Goal: Share content: Share content

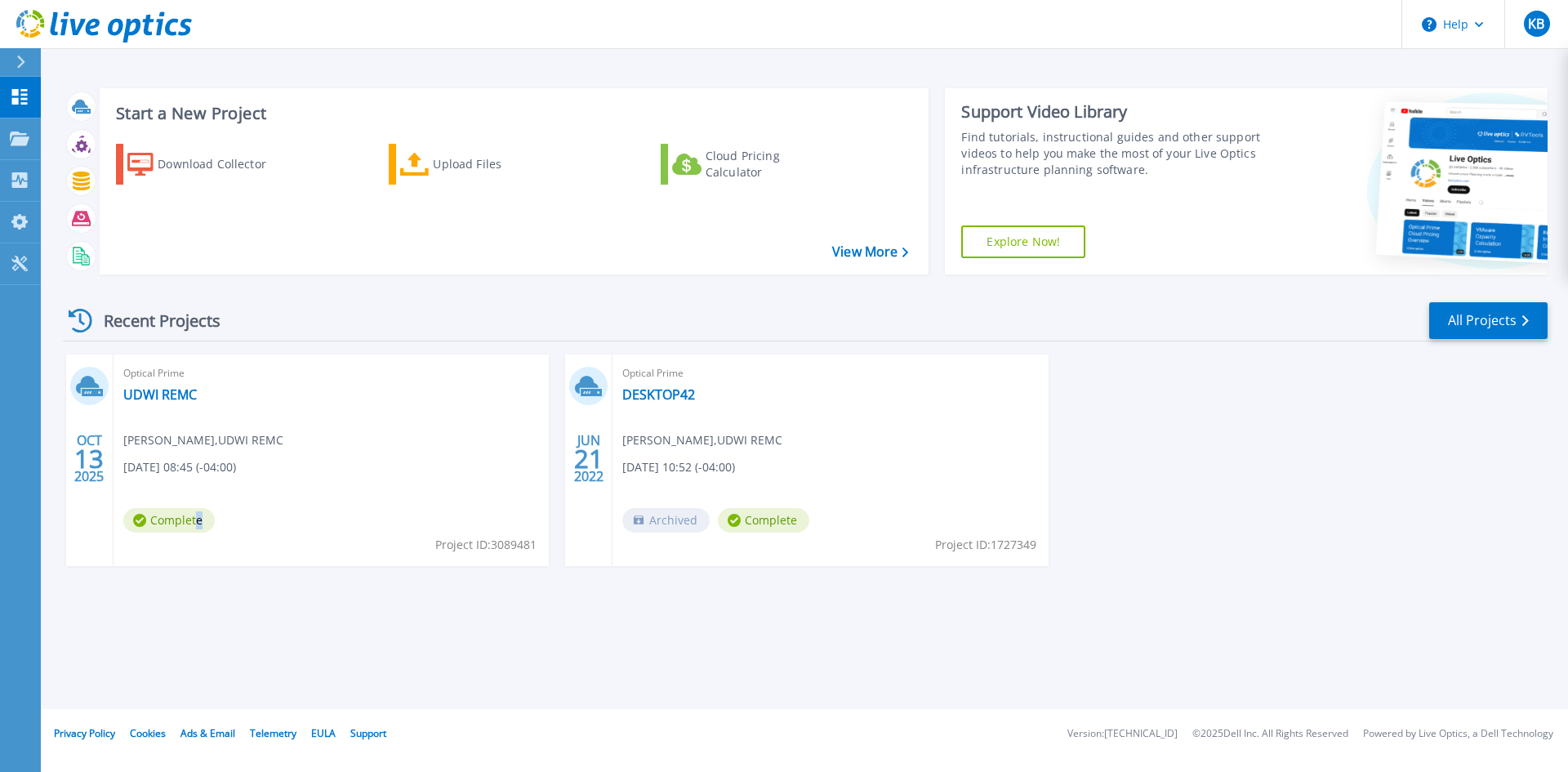
click at [196, 522] on span "Complete" at bounding box center [169, 520] width 92 height 25
click at [174, 380] on span "Optical Prime" at bounding box center [331, 373] width 416 height 18
click at [169, 395] on link "UDWI REMC" at bounding box center [160, 394] width 74 height 16
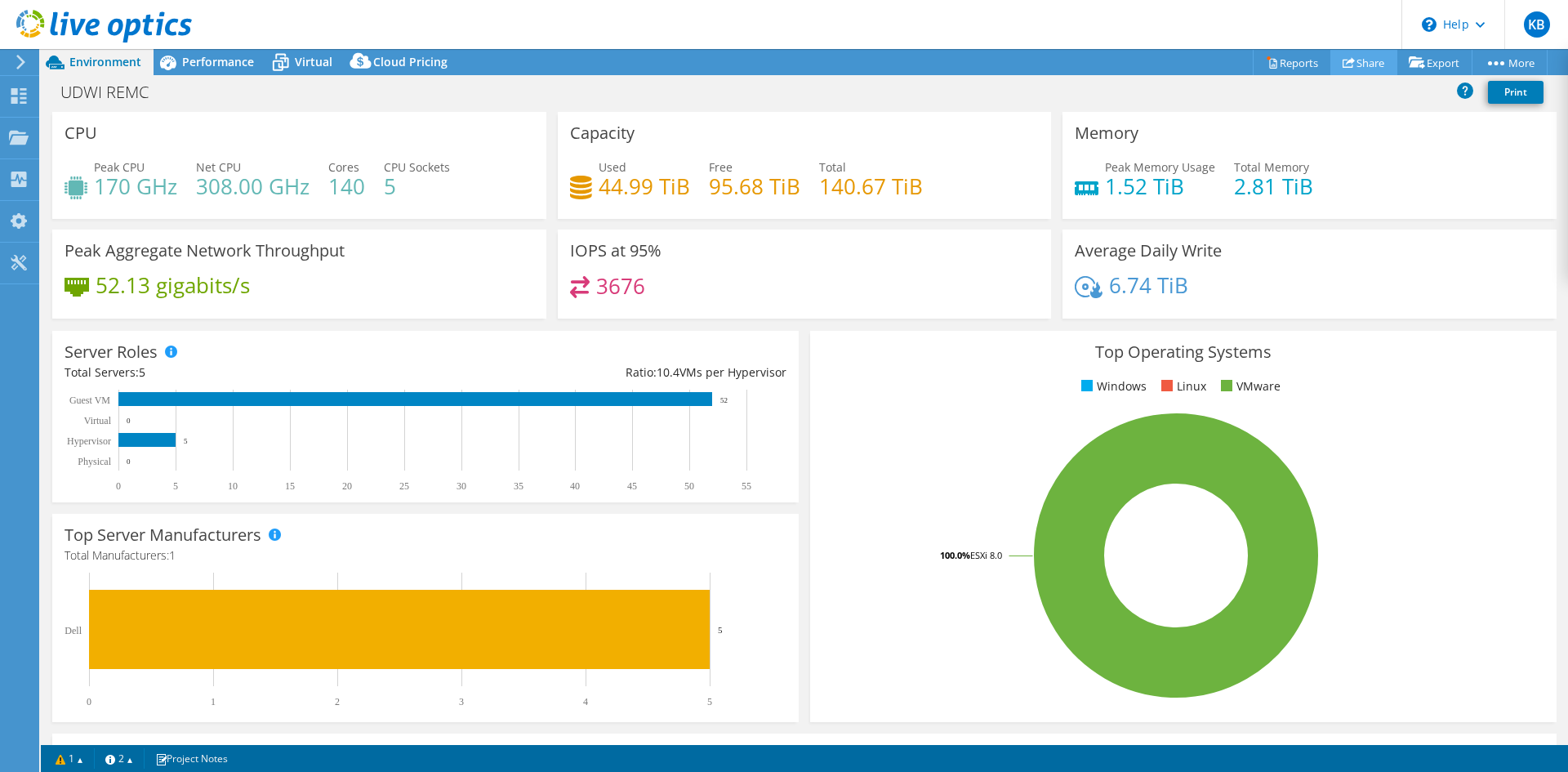
click at [1369, 63] on link "Share" at bounding box center [1364, 63] width 67 height 26
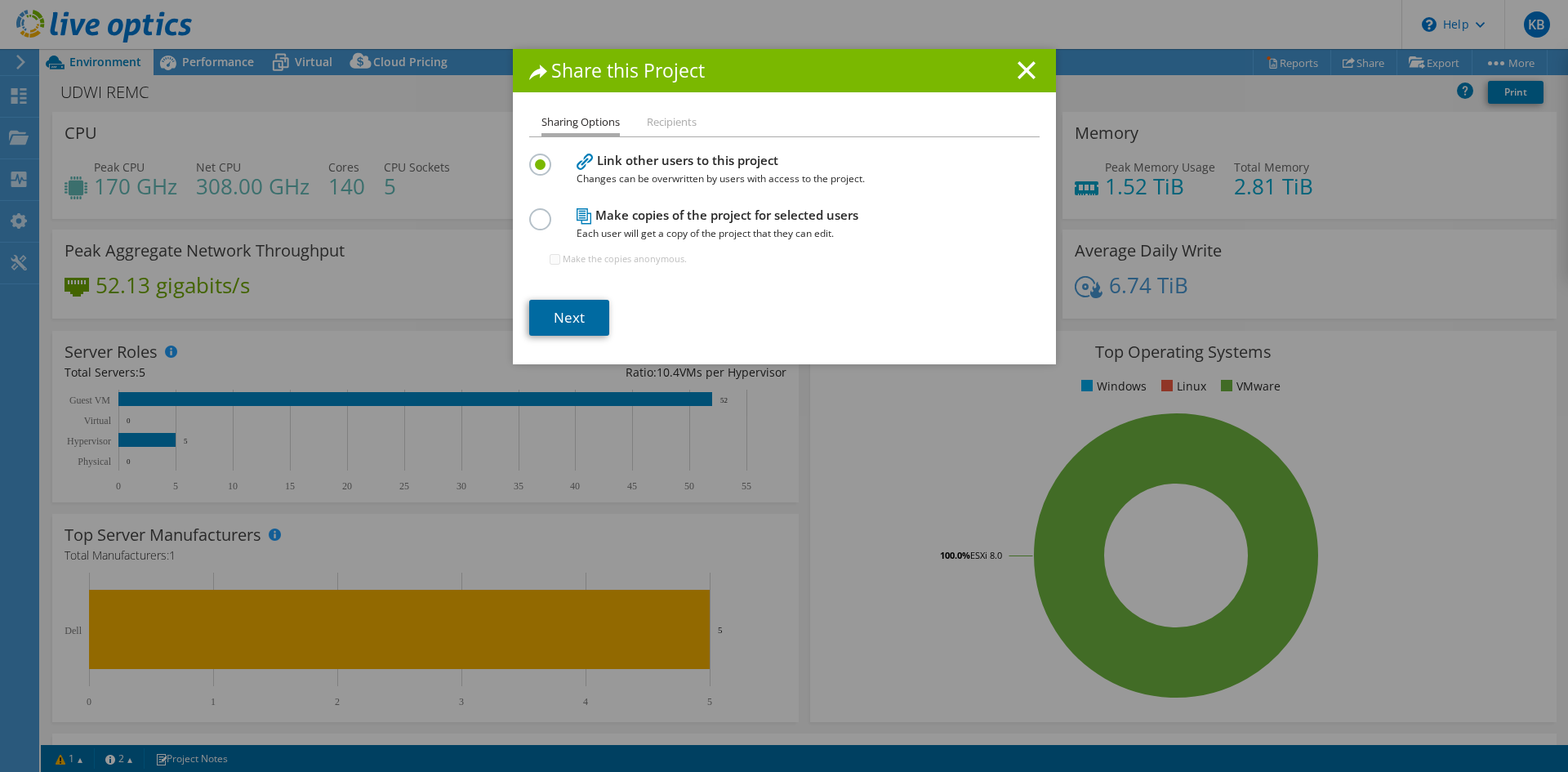
click at [576, 321] on link "Next" at bounding box center [569, 318] width 80 height 36
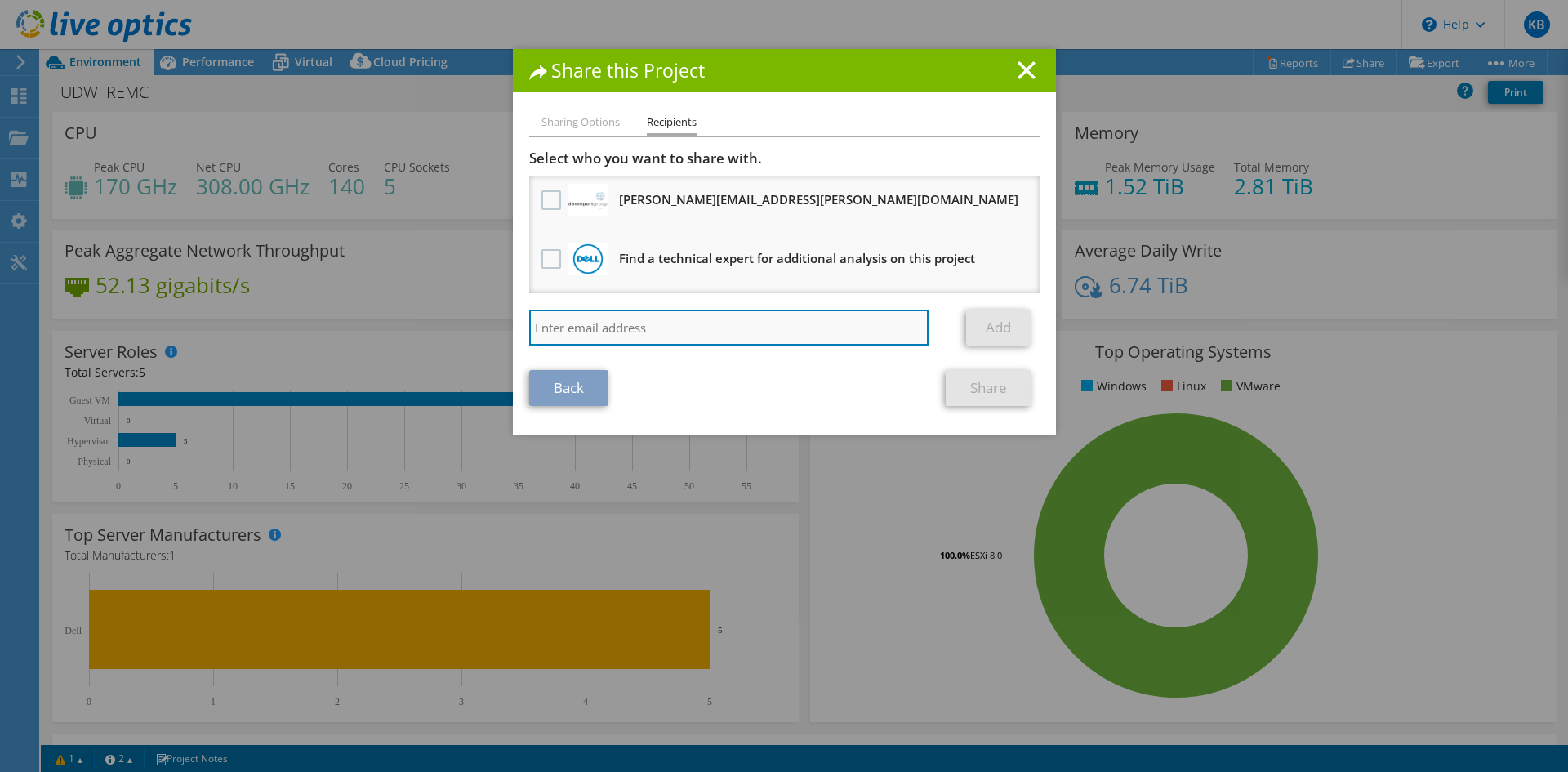
click at [728, 332] on input "search" at bounding box center [729, 327] width 400 height 36
paste input "fseal@scalecomputing.com"
type input "fseal@scalecomputing.com"
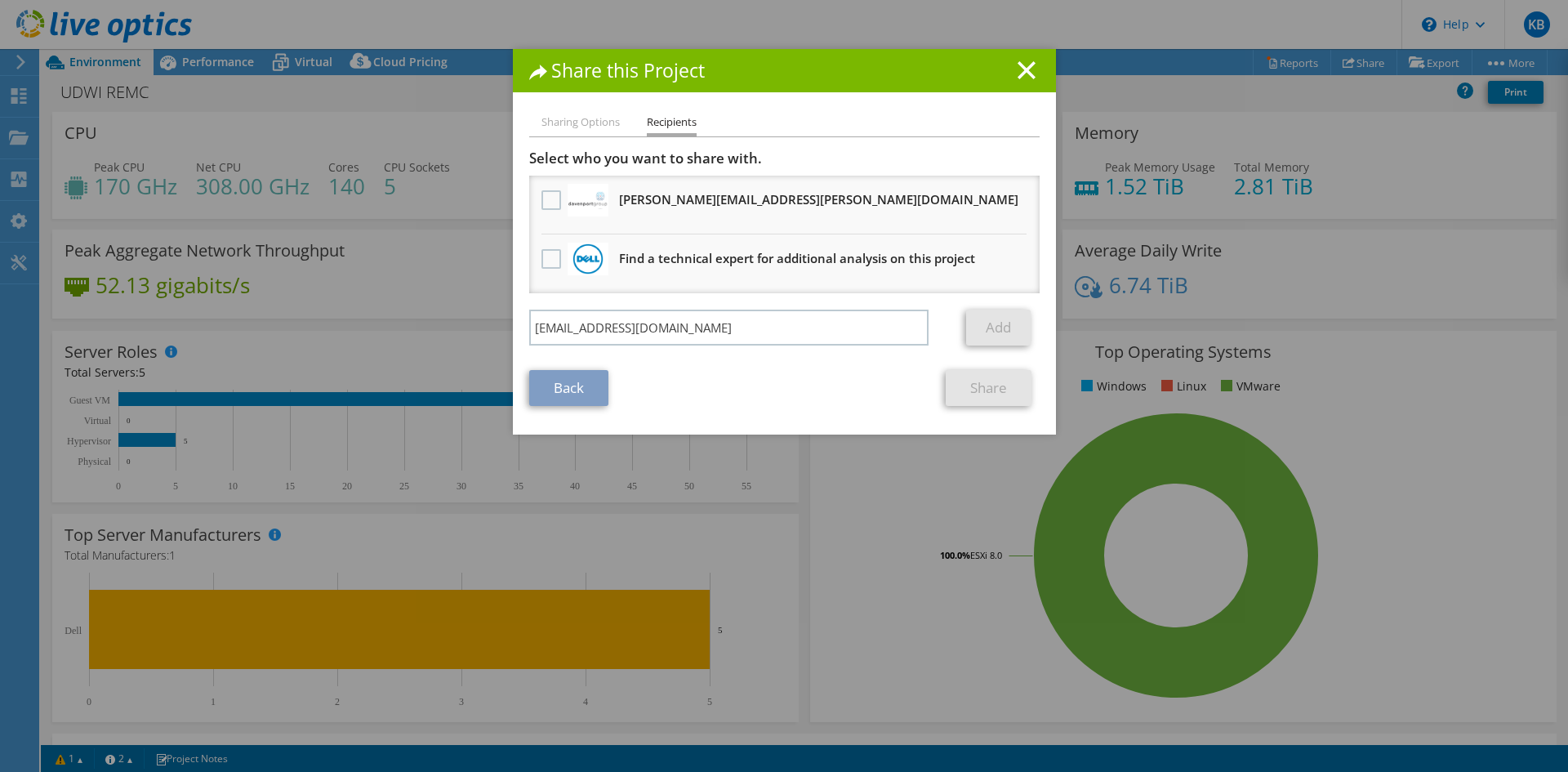
click at [997, 332] on link "Add" at bounding box center [998, 327] width 64 height 36
click at [658, 114] on li "Recipients" at bounding box center [672, 125] width 50 height 24
click at [600, 117] on li "Sharing Options" at bounding box center [581, 123] width 79 height 21
click at [667, 124] on li "Recipients" at bounding box center [672, 125] width 50 height 24
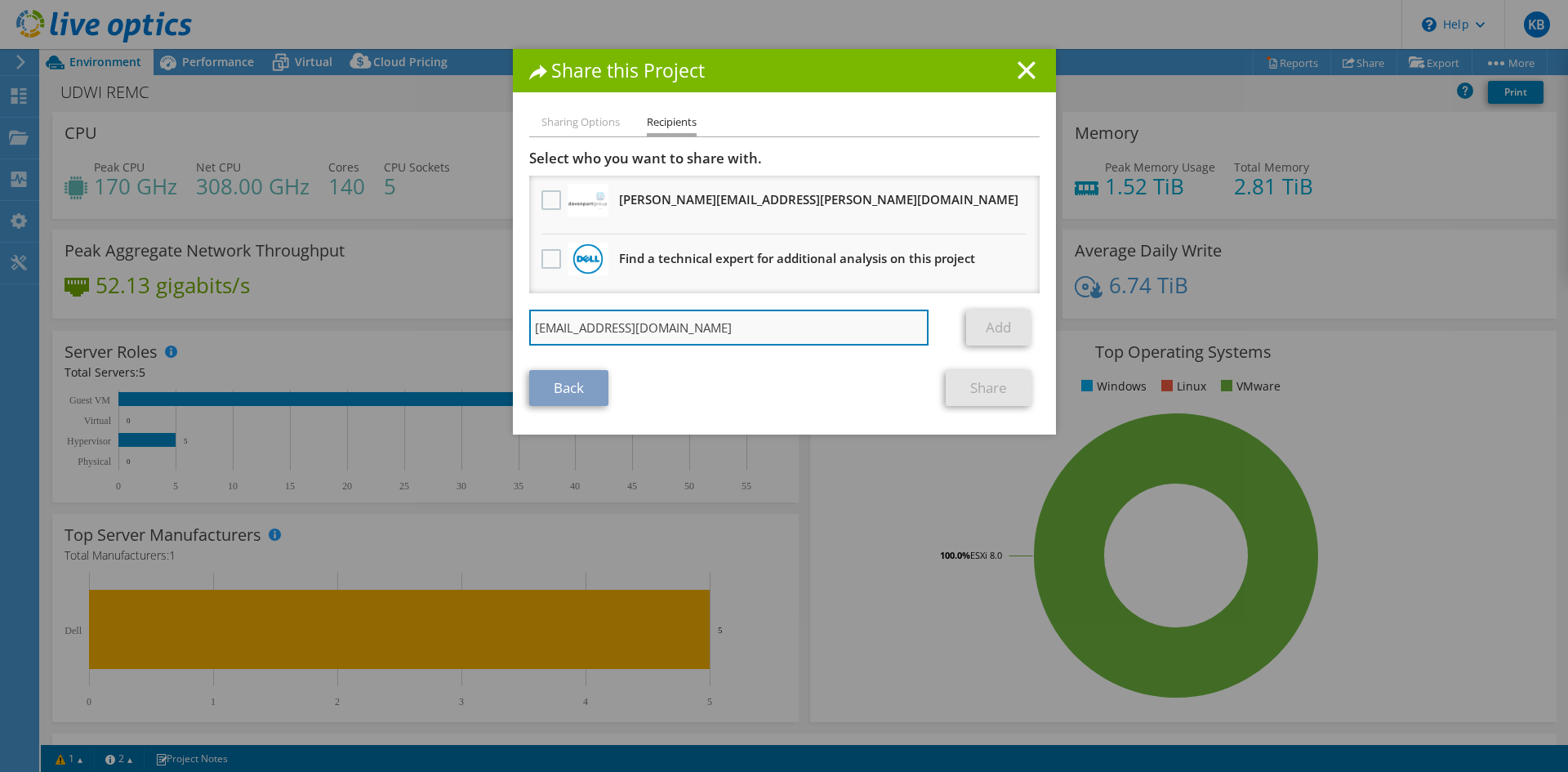
click at [725, 336] on input "fseal@scalecomputing.com" at bounding box center [729, 327] width 400 height 36
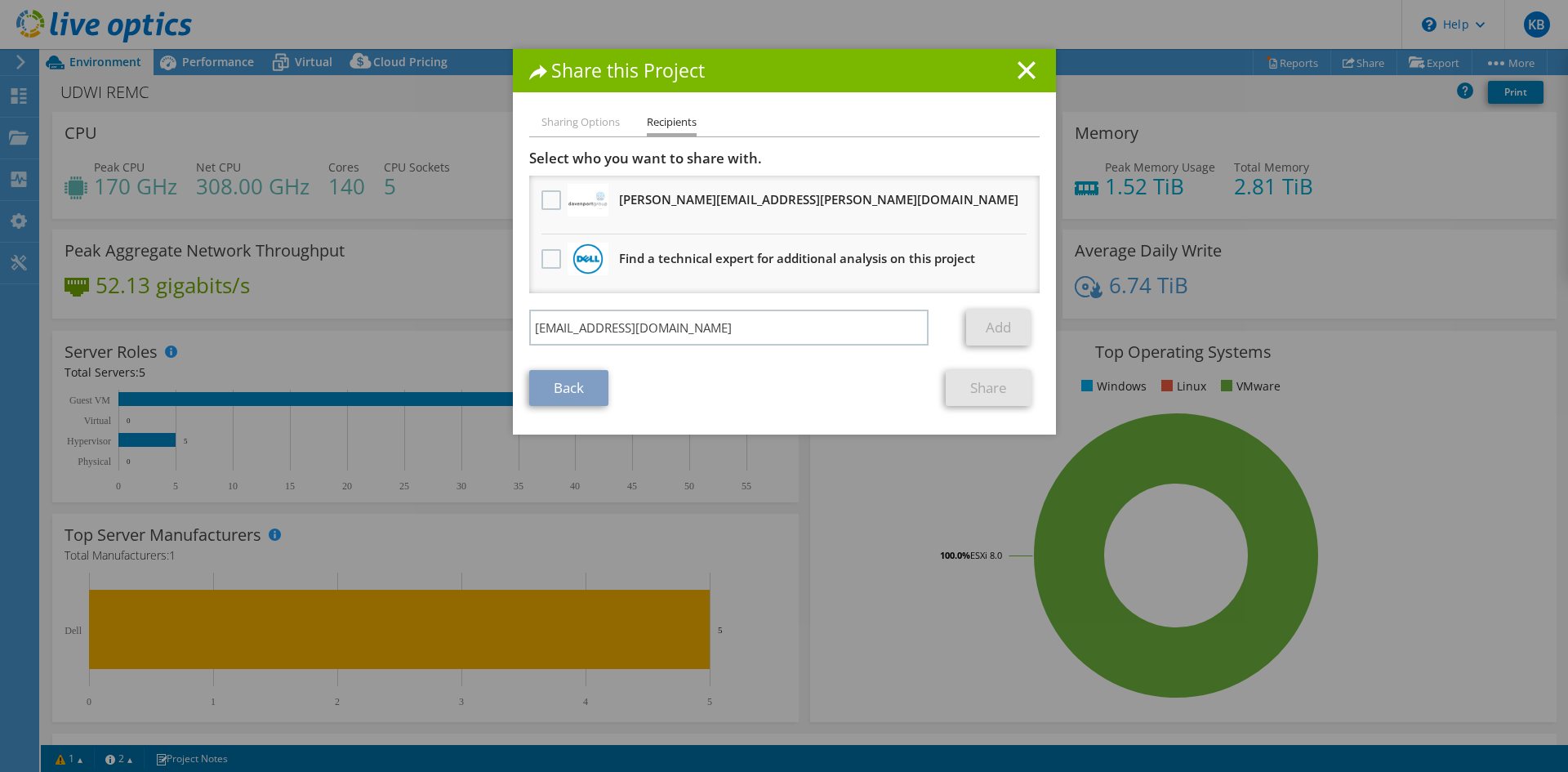
click at [986, 324] on link "Add" at bounding box center [998, 327] width 64 height 36
click at [668, 275] on li "Find a technical expert for additional analysis on this project" at bounding box center [785, 264] width 511 height 59
drag, startPoint x: 727, startPoint y: 406, endPoint x: 998, endPoint y: 323, distance: 283.4
click at [744, 398] on div "Back Share" at bounding box center [785, 388] width 511 height 36
click at [1028, 76] on icon at bounding box center [1026, 69] width 18 height 18
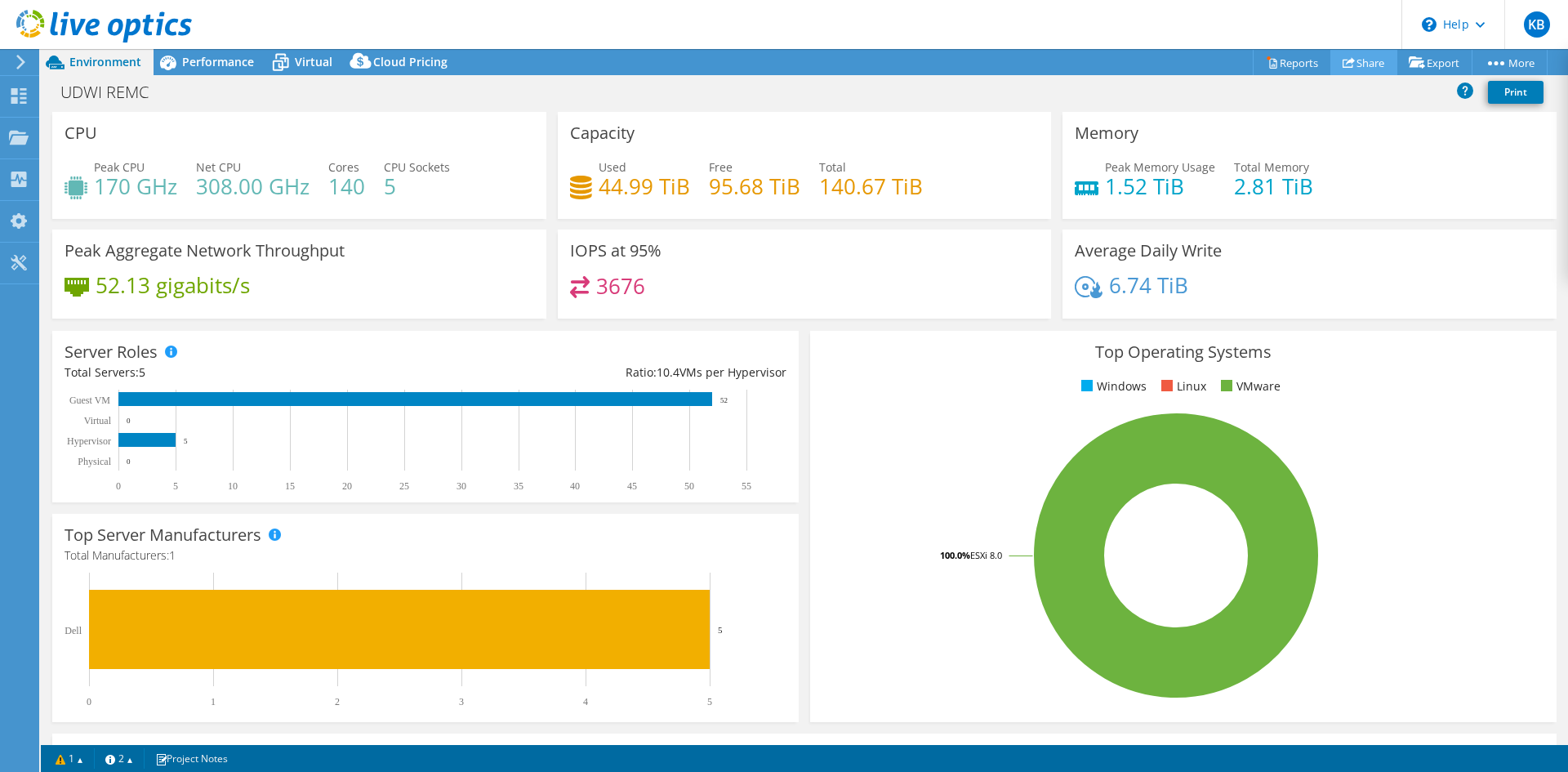
click at [1351, 60] on link "Share" at bounding box center [1364, 63] width 67 height 26
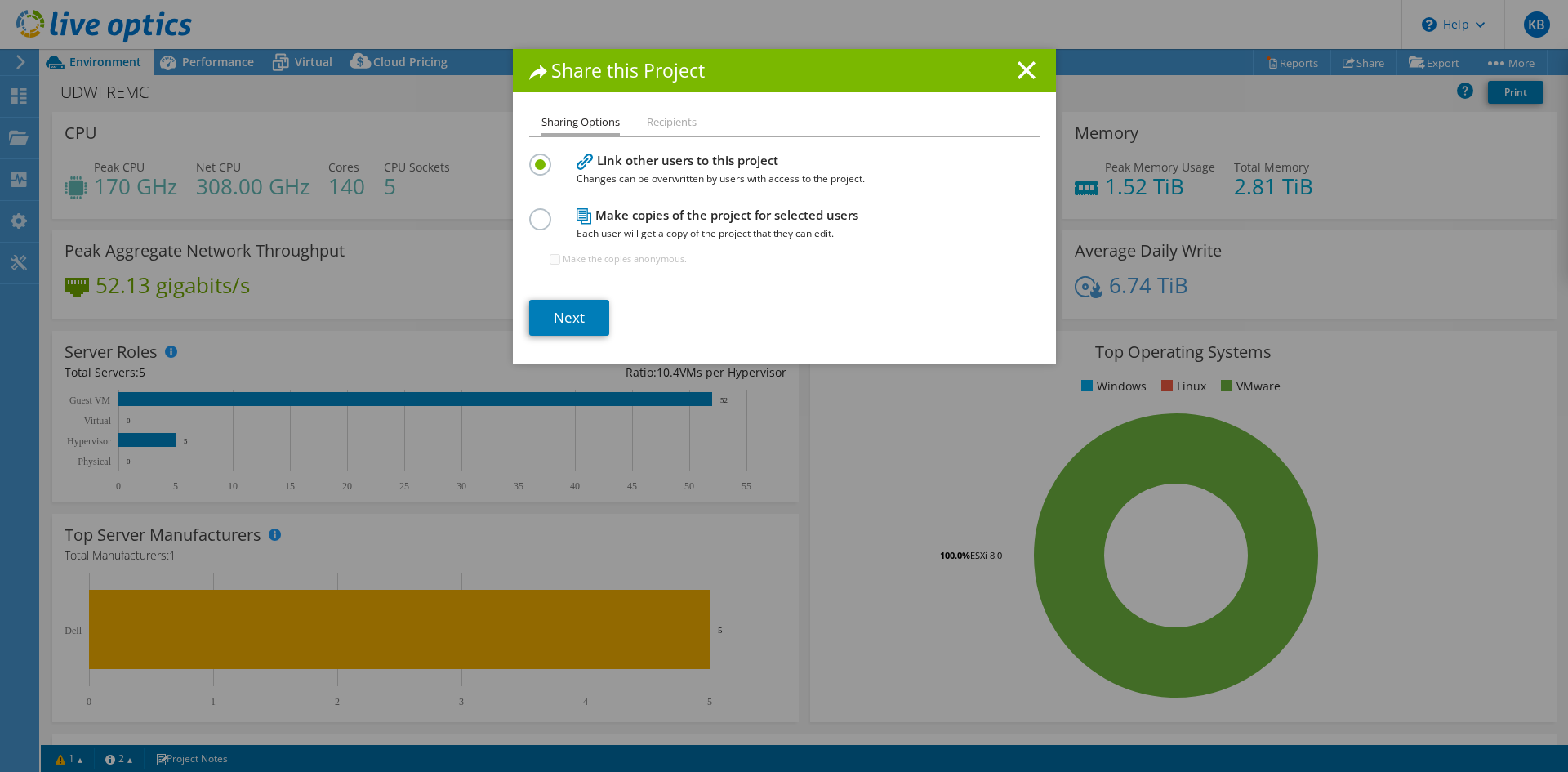
click at [543, 212] on label at bounding box center [543, 210] width 28 height 4
click at [0, 0] on input "radio" at bounding box center [0, 0] width 0 height 0
click at [564, 318] on link "Next" at bounding box center [569, 318] width 80 height 36
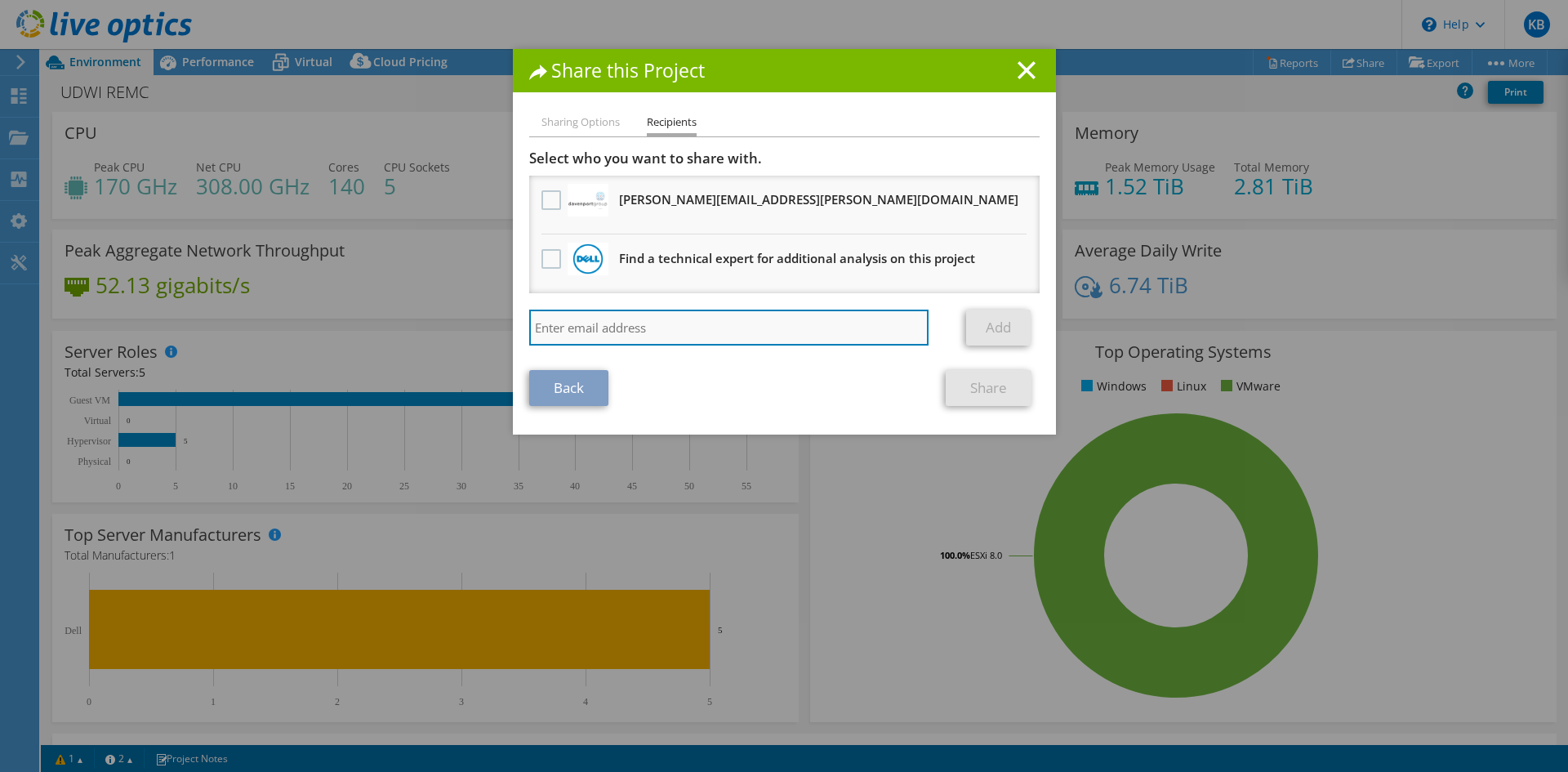
click at [562, 318] on input "search" at bounding box center [729, 327] width 400 height 36
type input "fseal@scalecomputing.com"
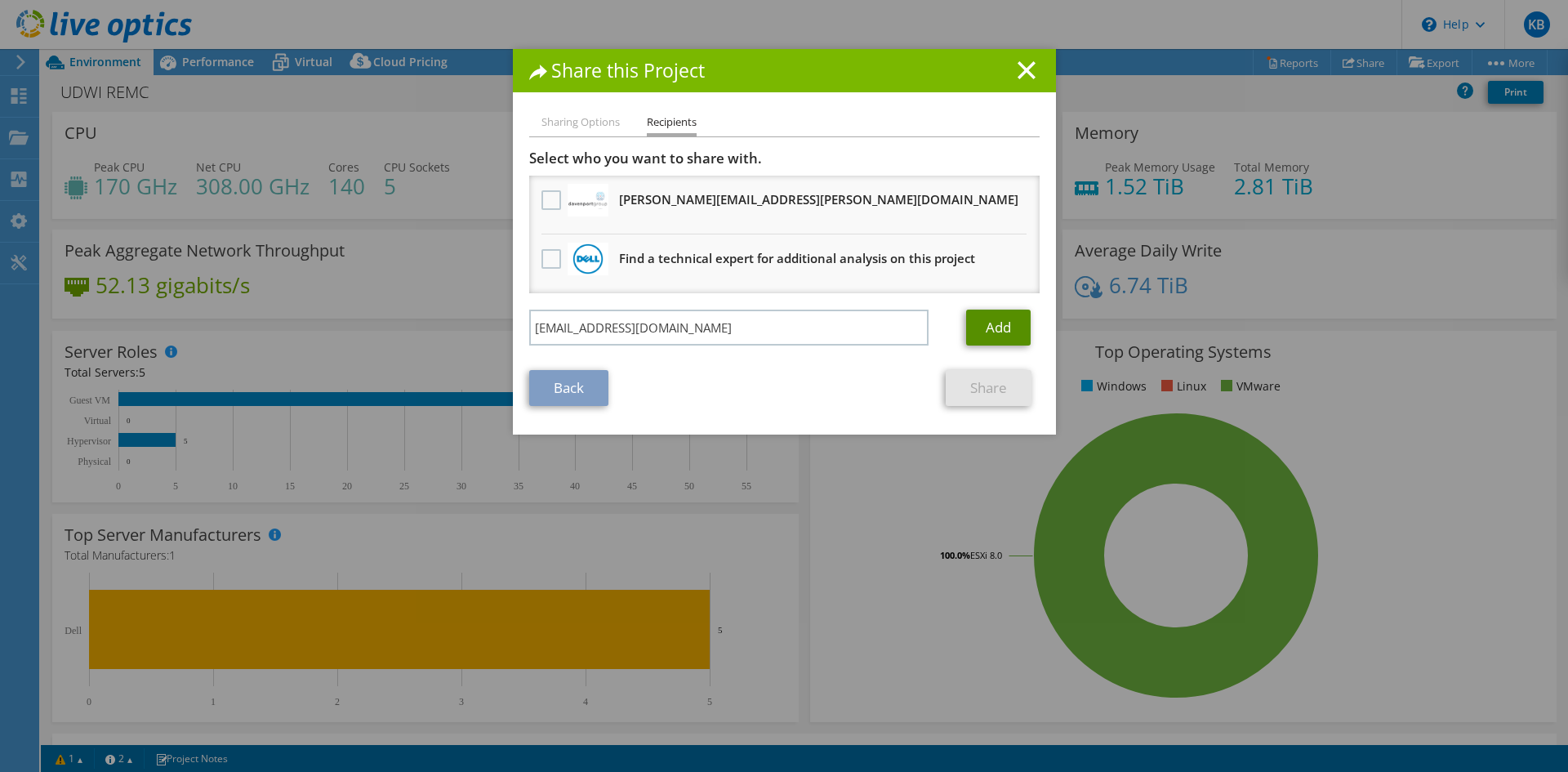
click at [1012, 326] on link "Add" at bounding box center [998, 327] width 64 height 36
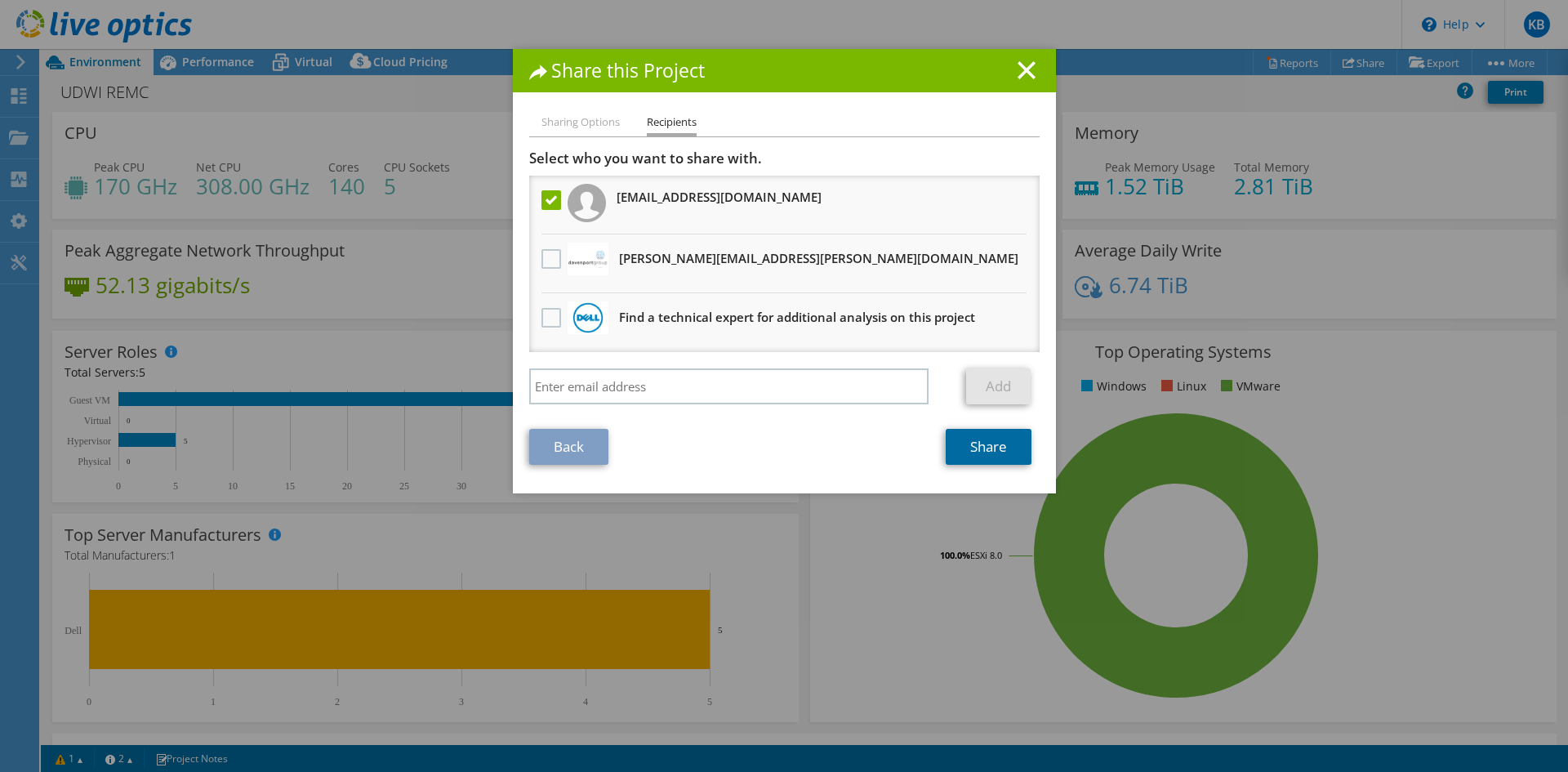
click at [990, 446] on link "Share" at bounding box center [989, 446] width 86 height 36
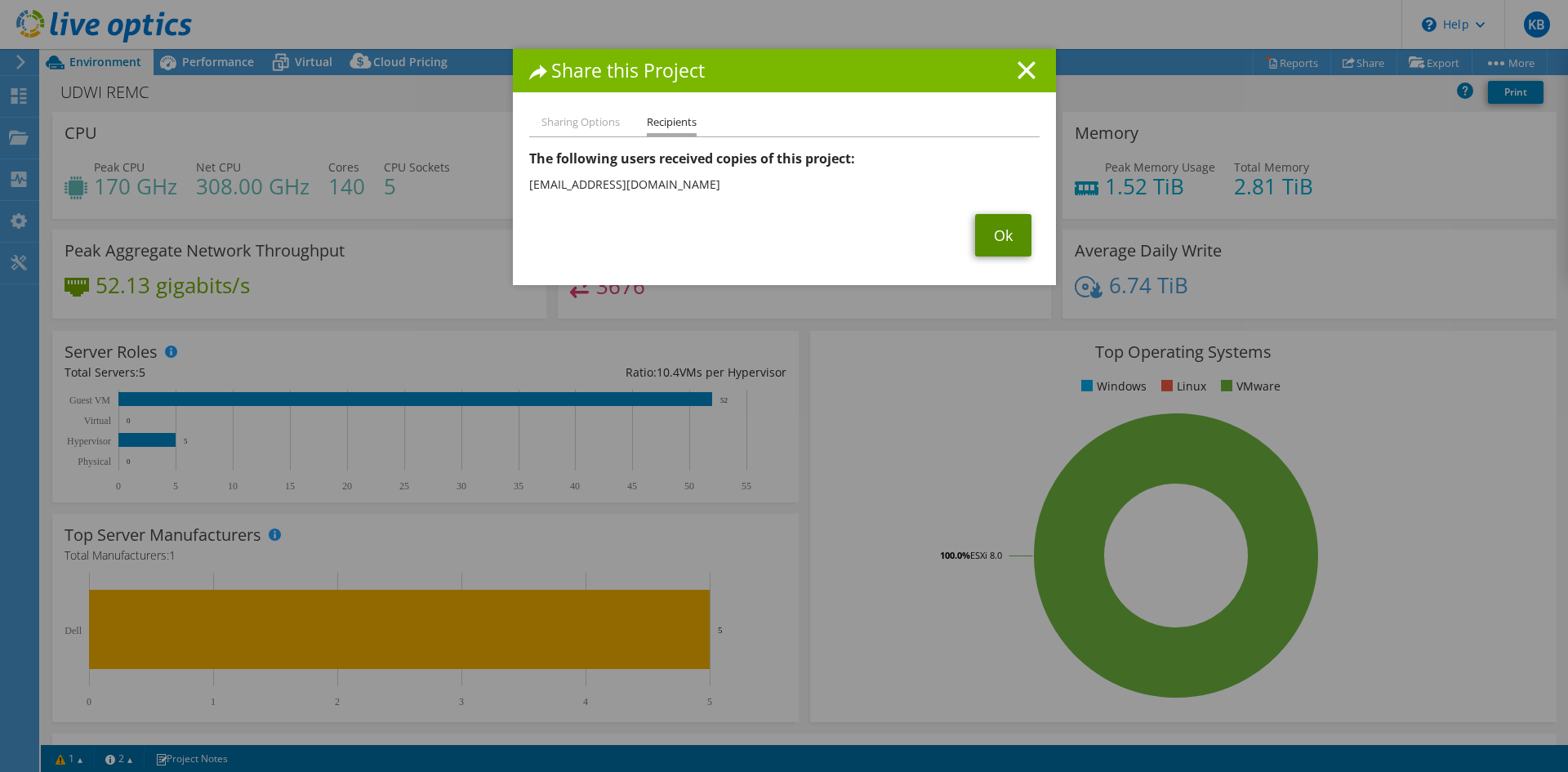
click at [986, 237] on link "Ok" at bounding box center [1003, 236] width 57 height 43
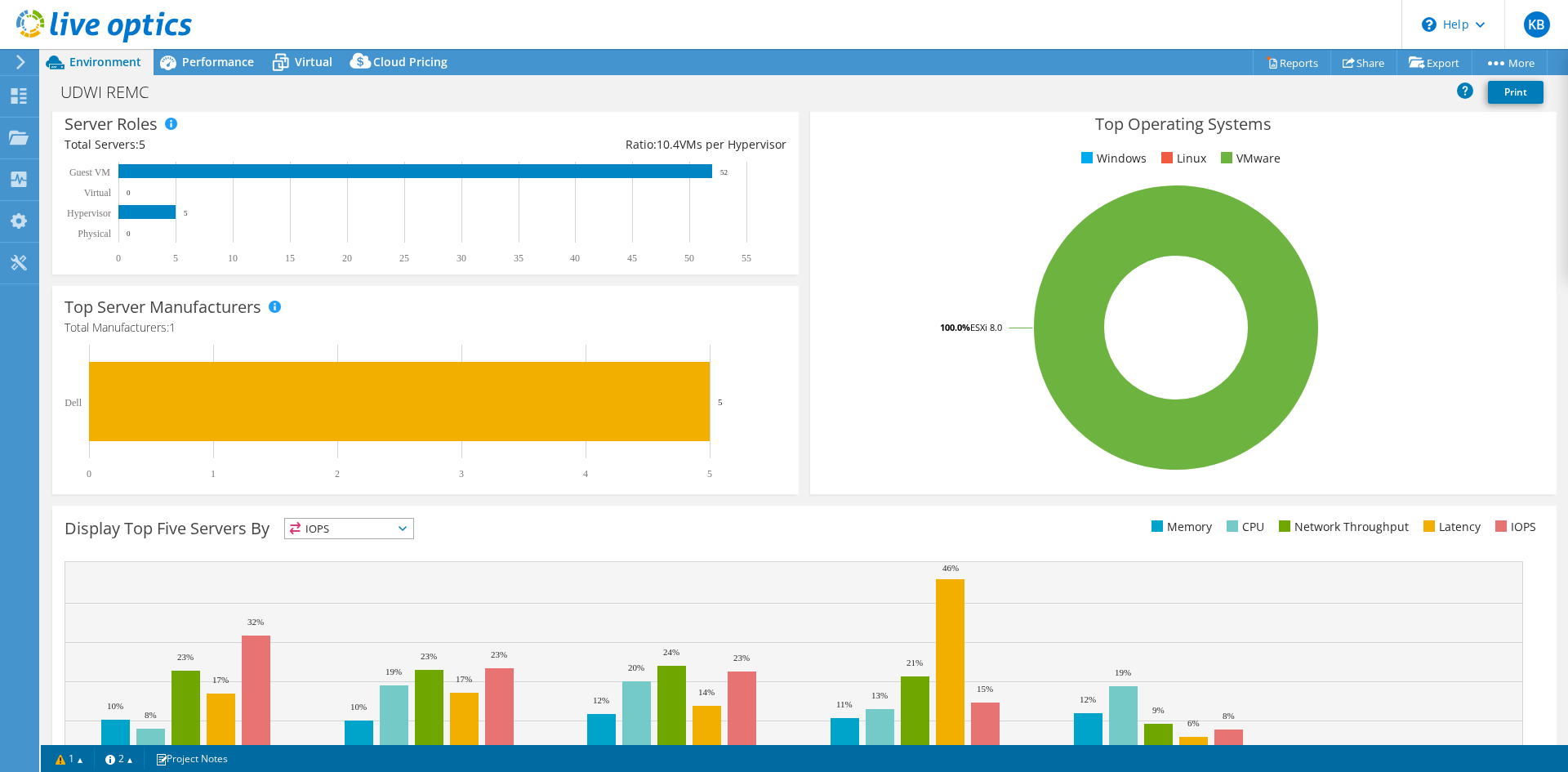
scroll to position [319, 0]
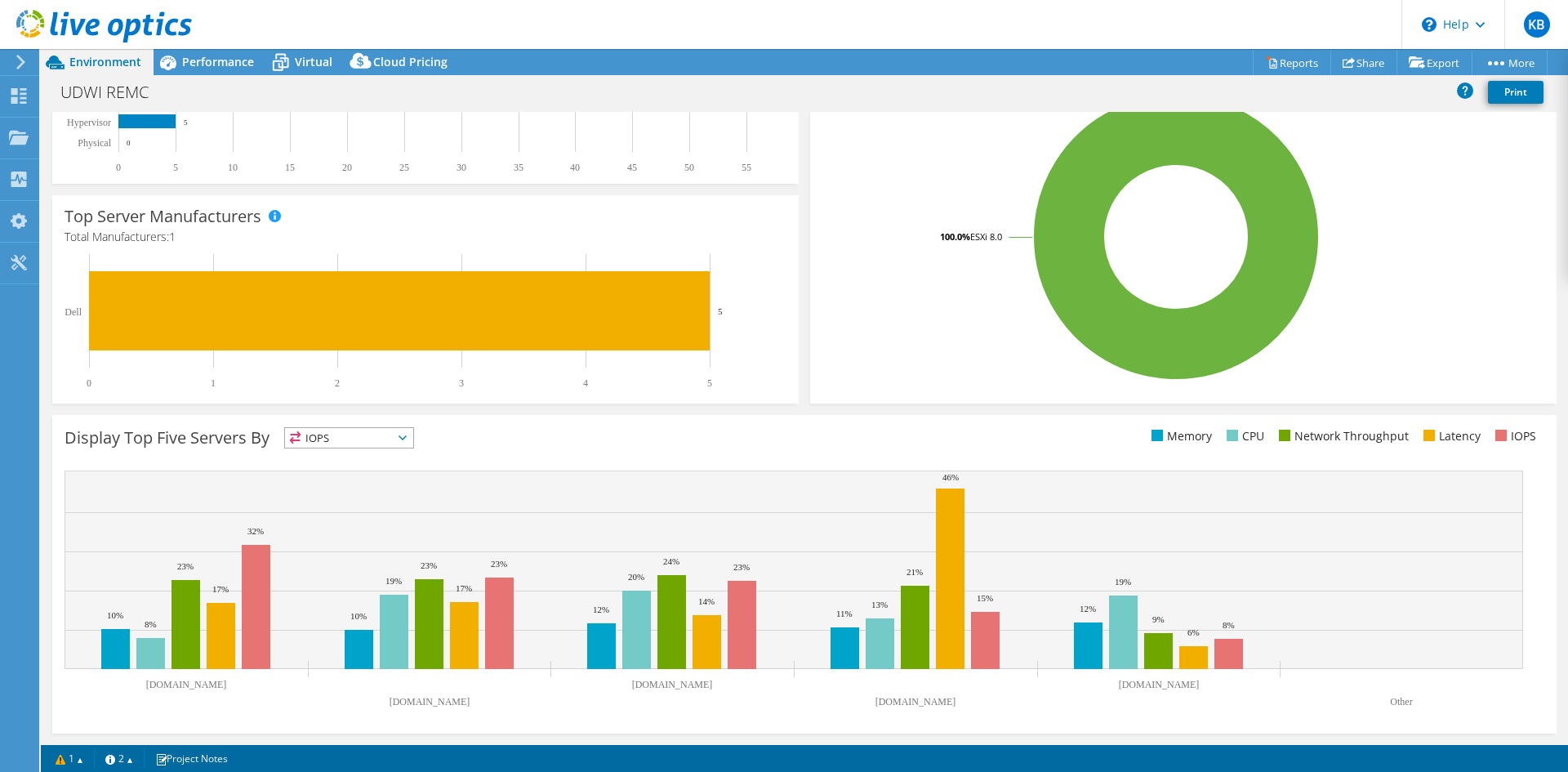
click at [401, 436] on span "IOPS" at bounding box center [350, 437] width 129 height 20
click at [362, 486] on li "Memory" at bounding box center [350, 482] width 129 height 23
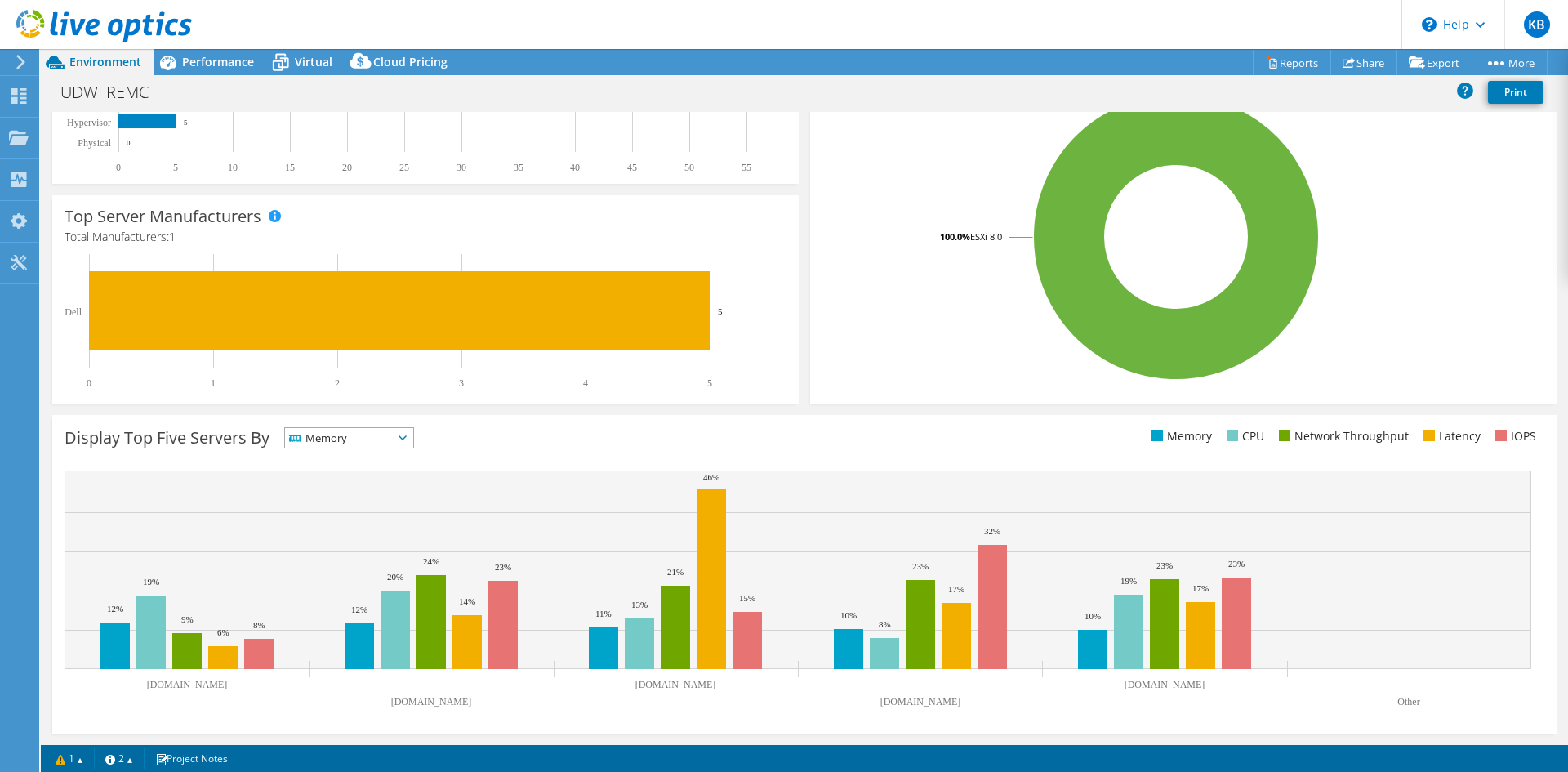
click at [407, 439] on icon at bounding box center [403, 438] width 9 height 5
click at [380, 509] on li "CPU" at bounding box center [350, 505] width 129 height 23
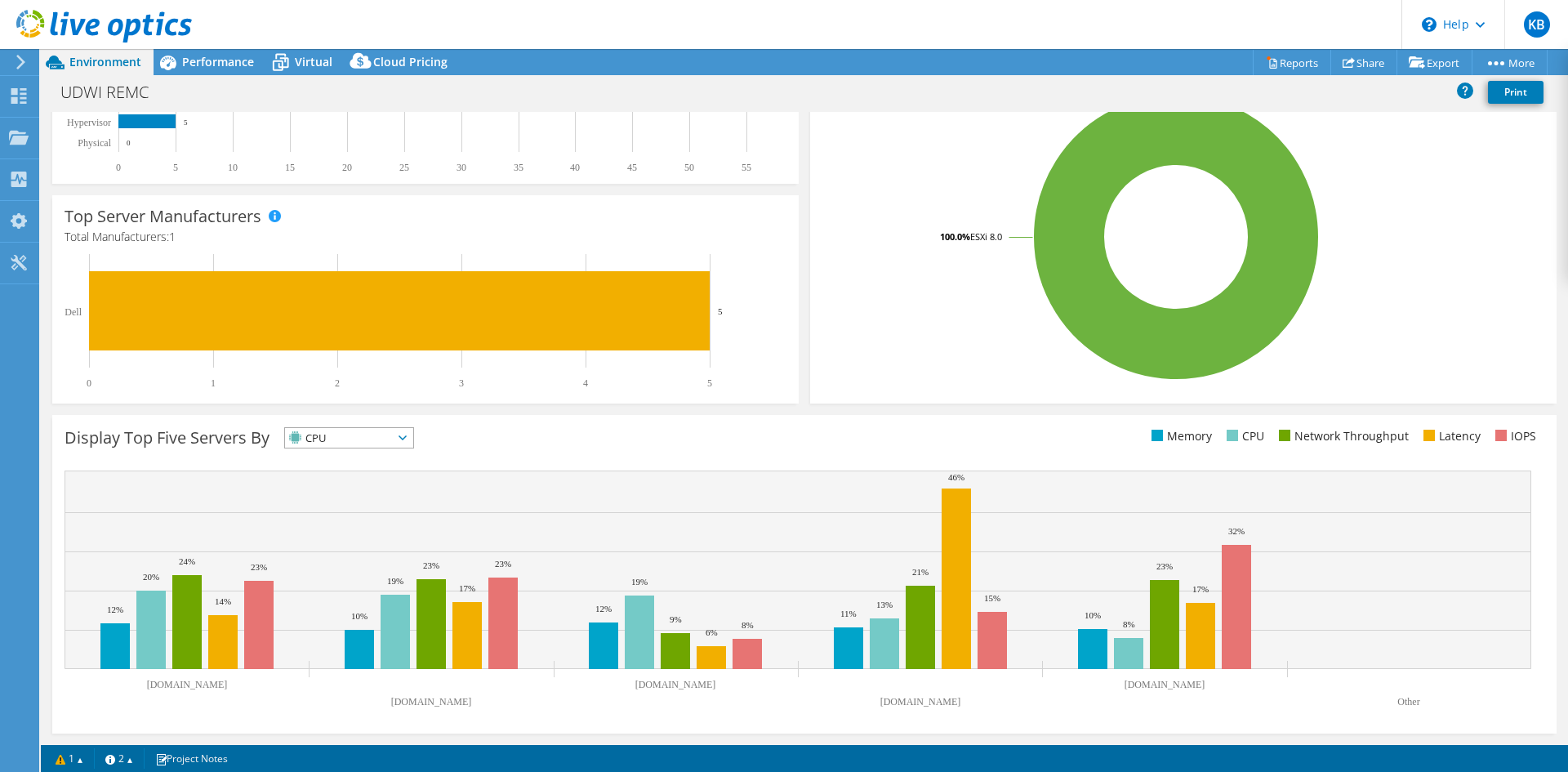
click at [413, 440] on span "CPU" at bounding box center [350, 437] width 129 height 20
click at [399, 522] on li "Network Throughput" at bounding box center [350, 527] width 129 height 23
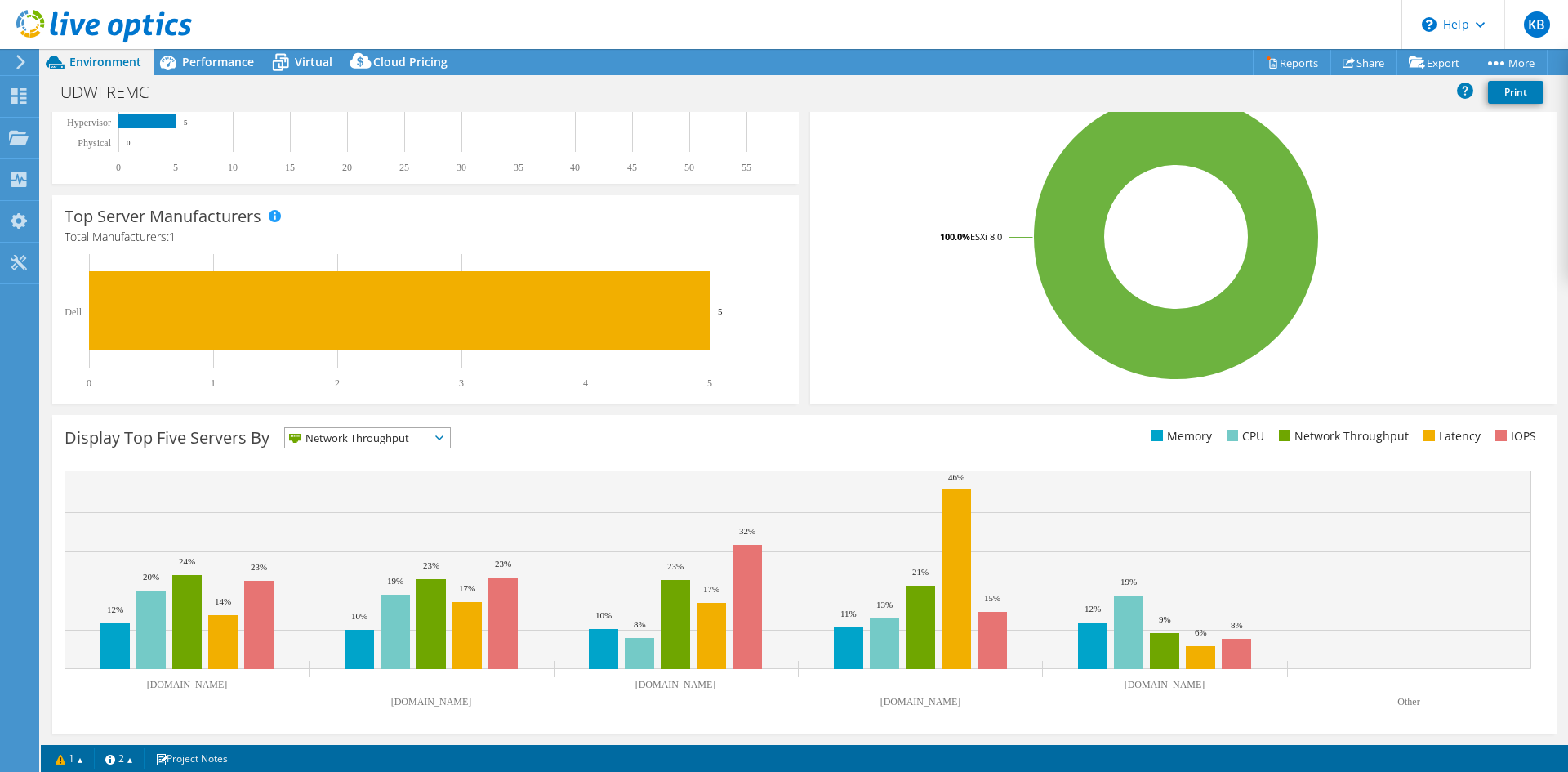
click at [426, 438] on span "Network Throughput" at bounding box center [357, 437] width 145 height 20
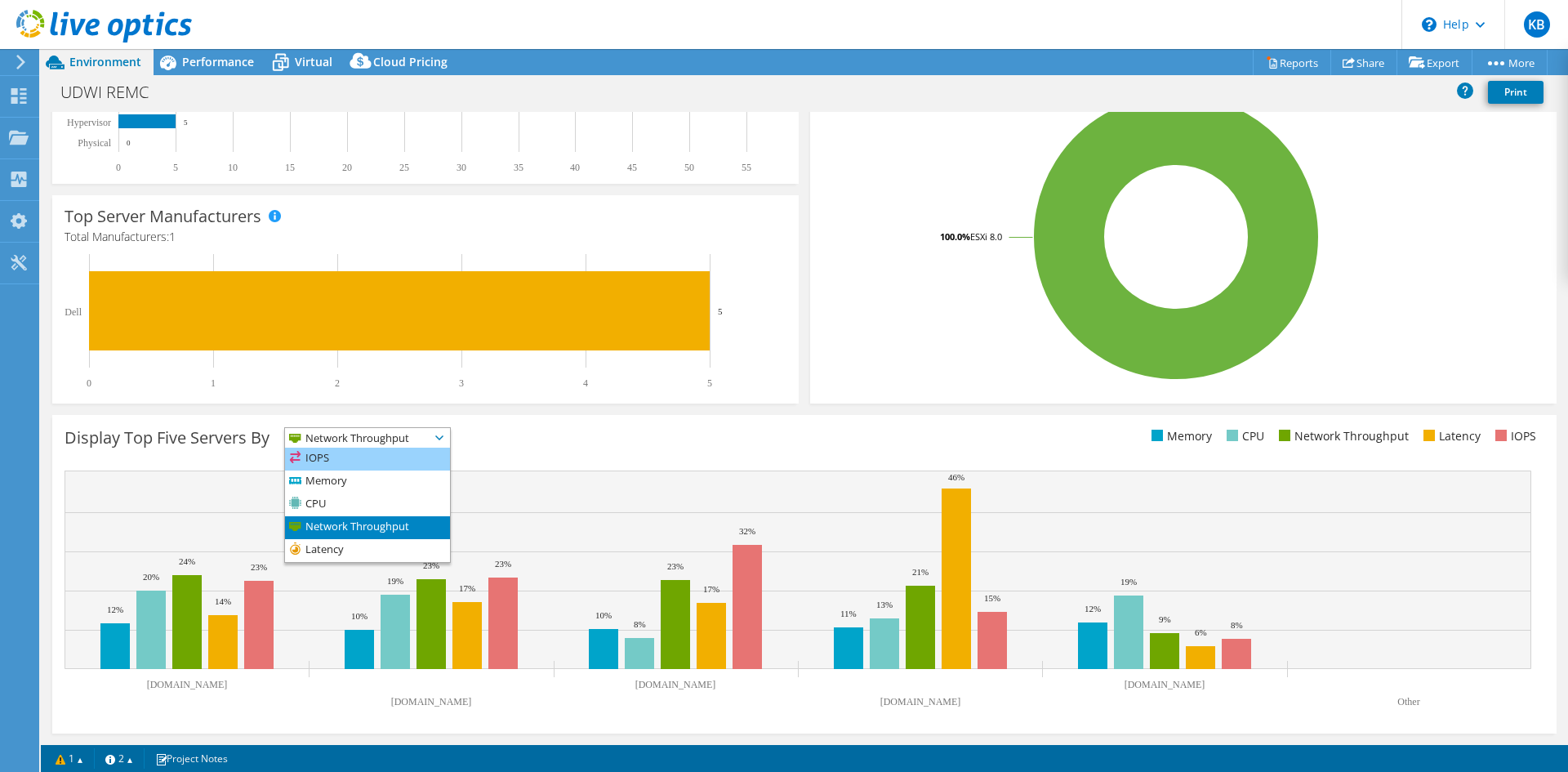
click at [404, 456] on li "IOPS" at bounding box center [368, 458] width 165 height 23
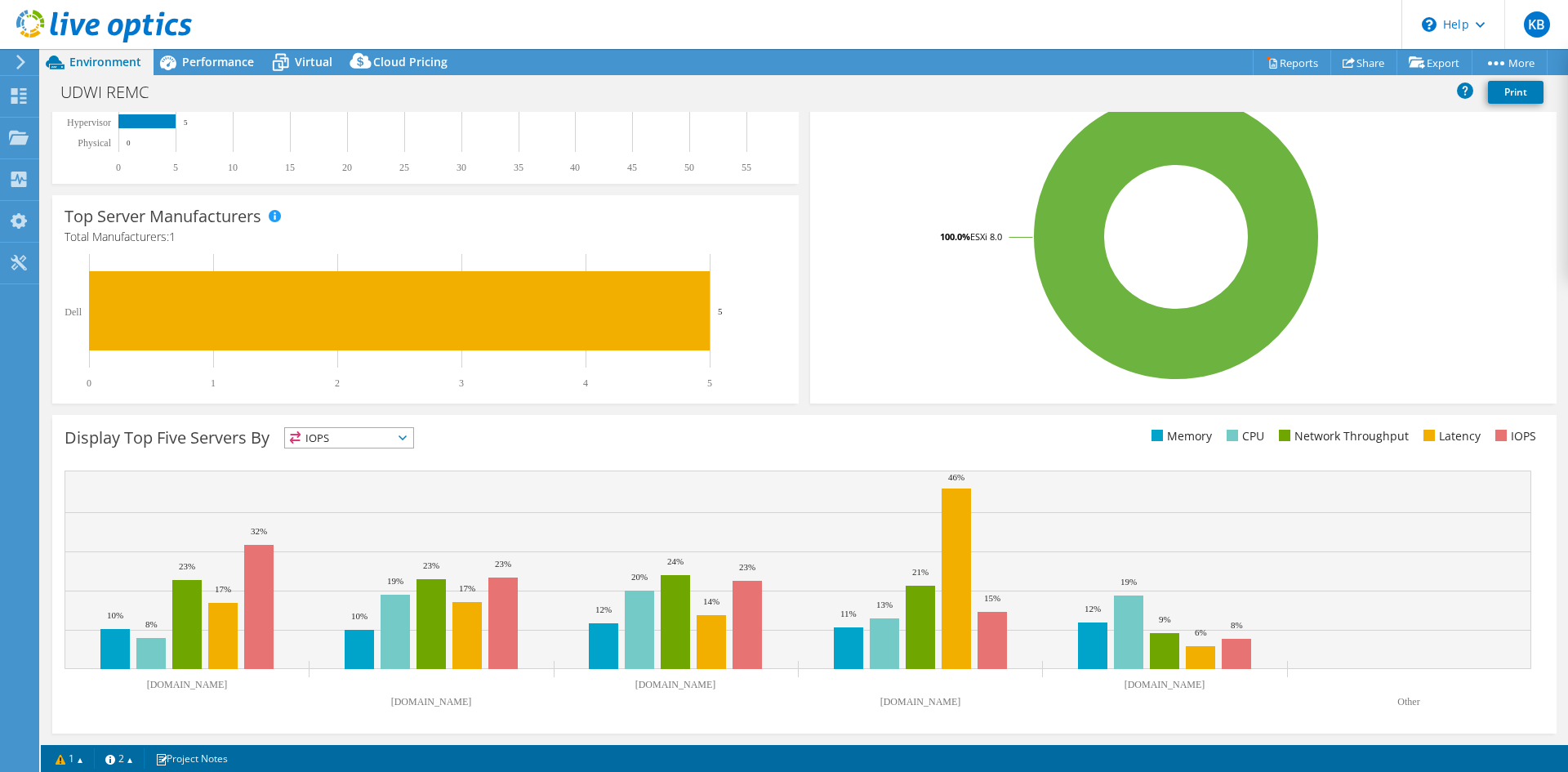
scroll to position [0, 0]
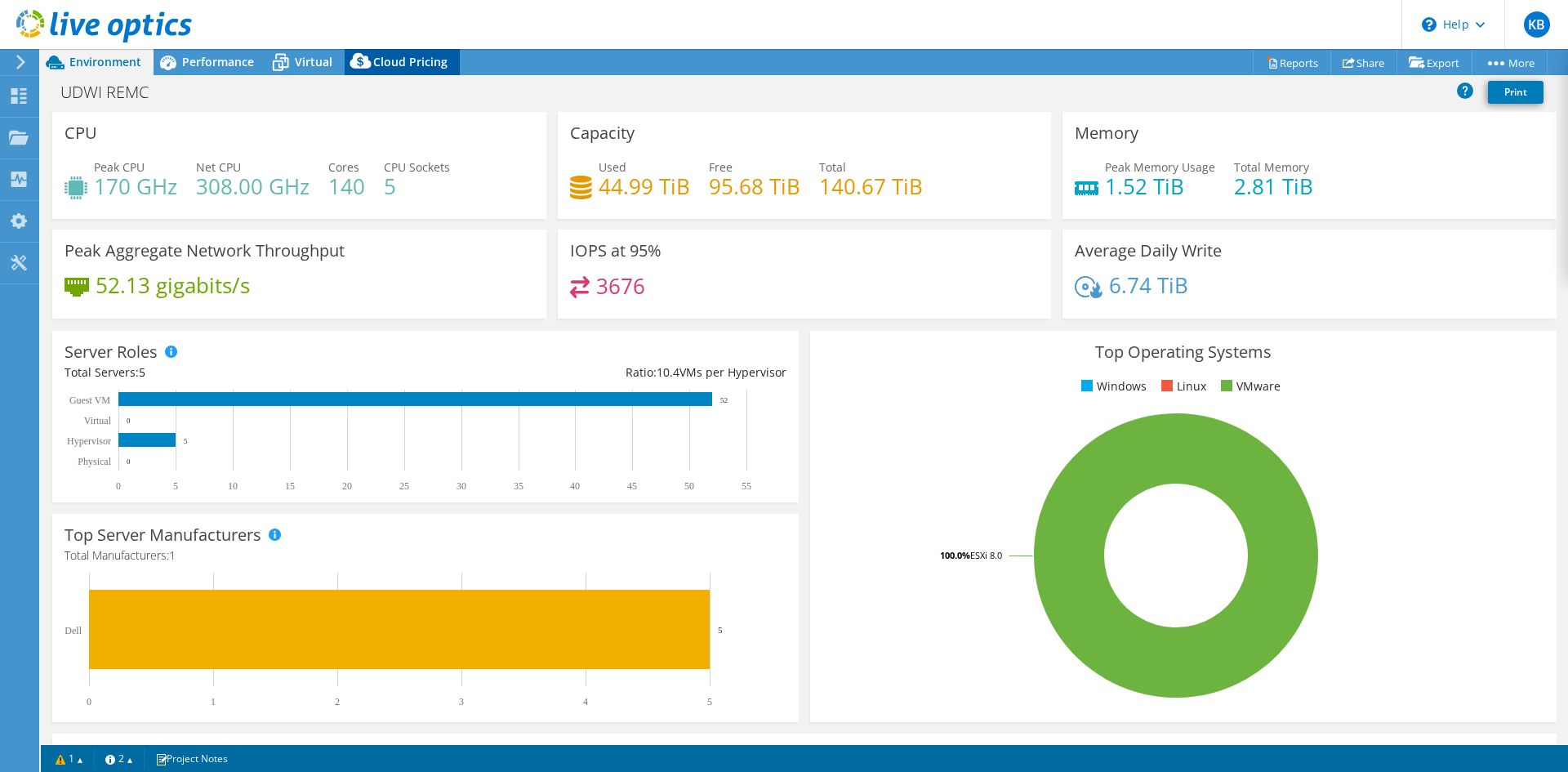
click at [386, 64] on span "Cloud Pricing" at bounding box center [410, 62] width 75 height 15
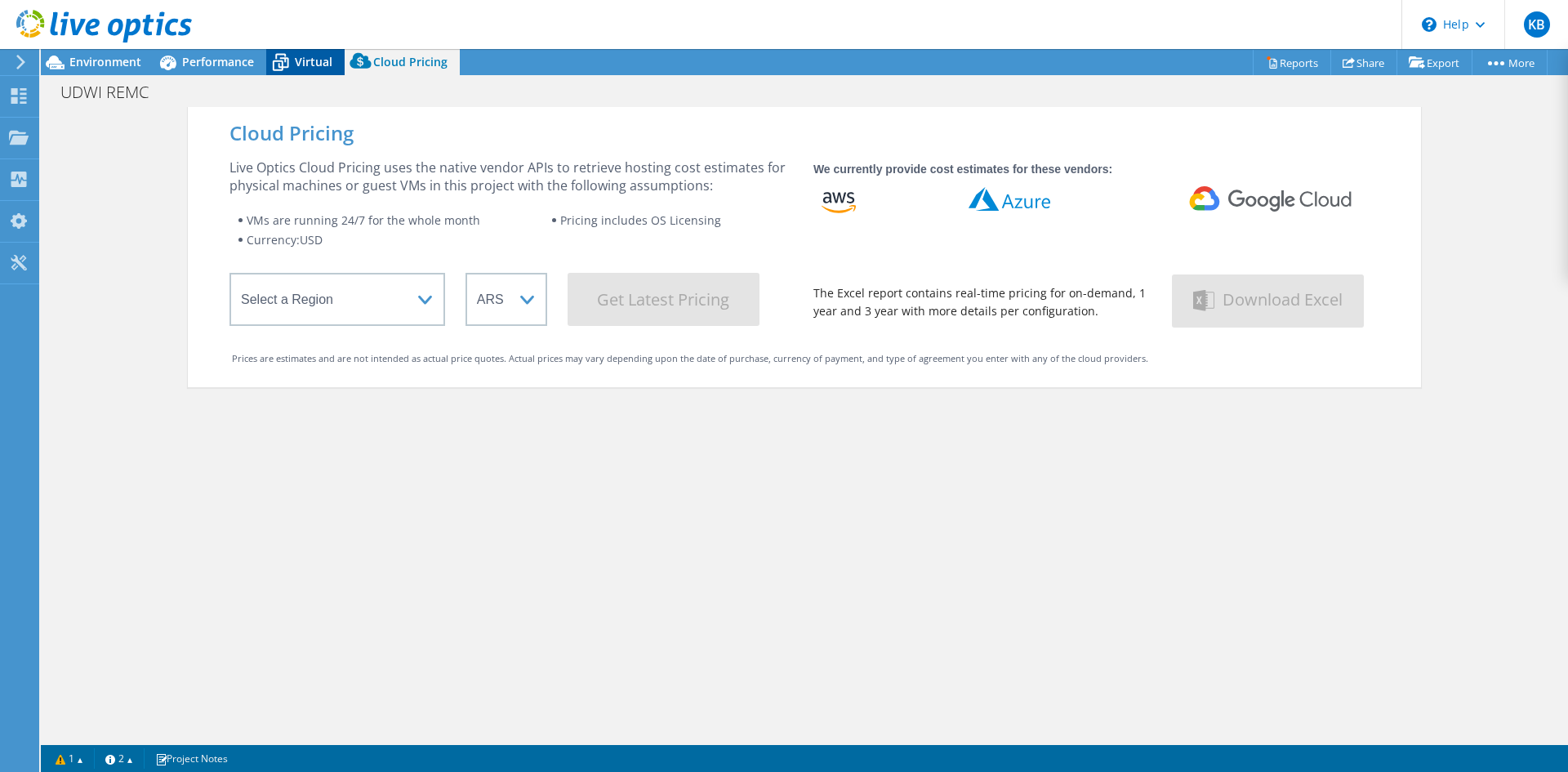
click at [318, 62] on span "Virtual" at bounding box center [314, 62] width 38 height 15
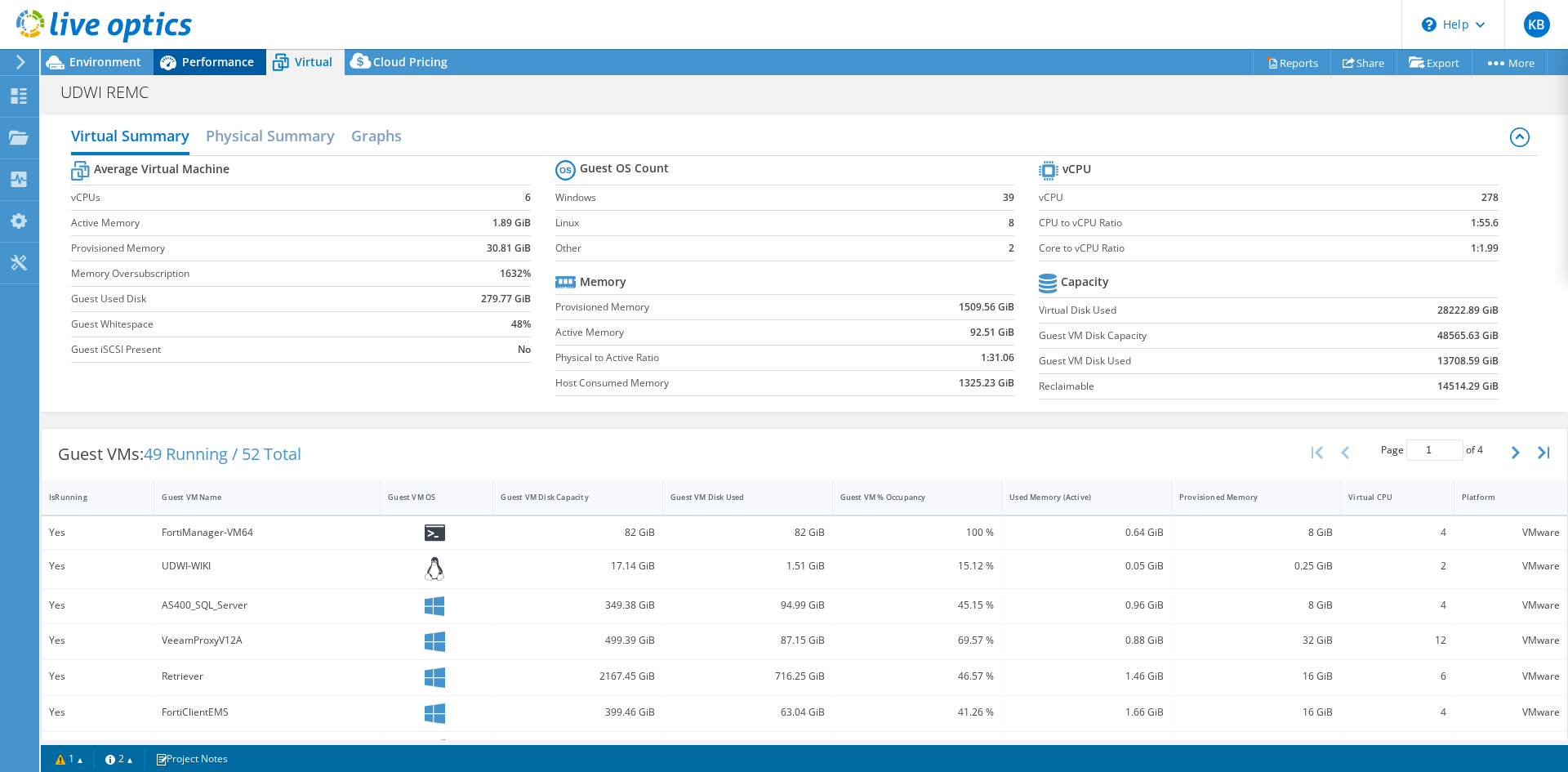
click at [230, 54] on span "Performance" at bounding box center [218, 62] width 72 height 15
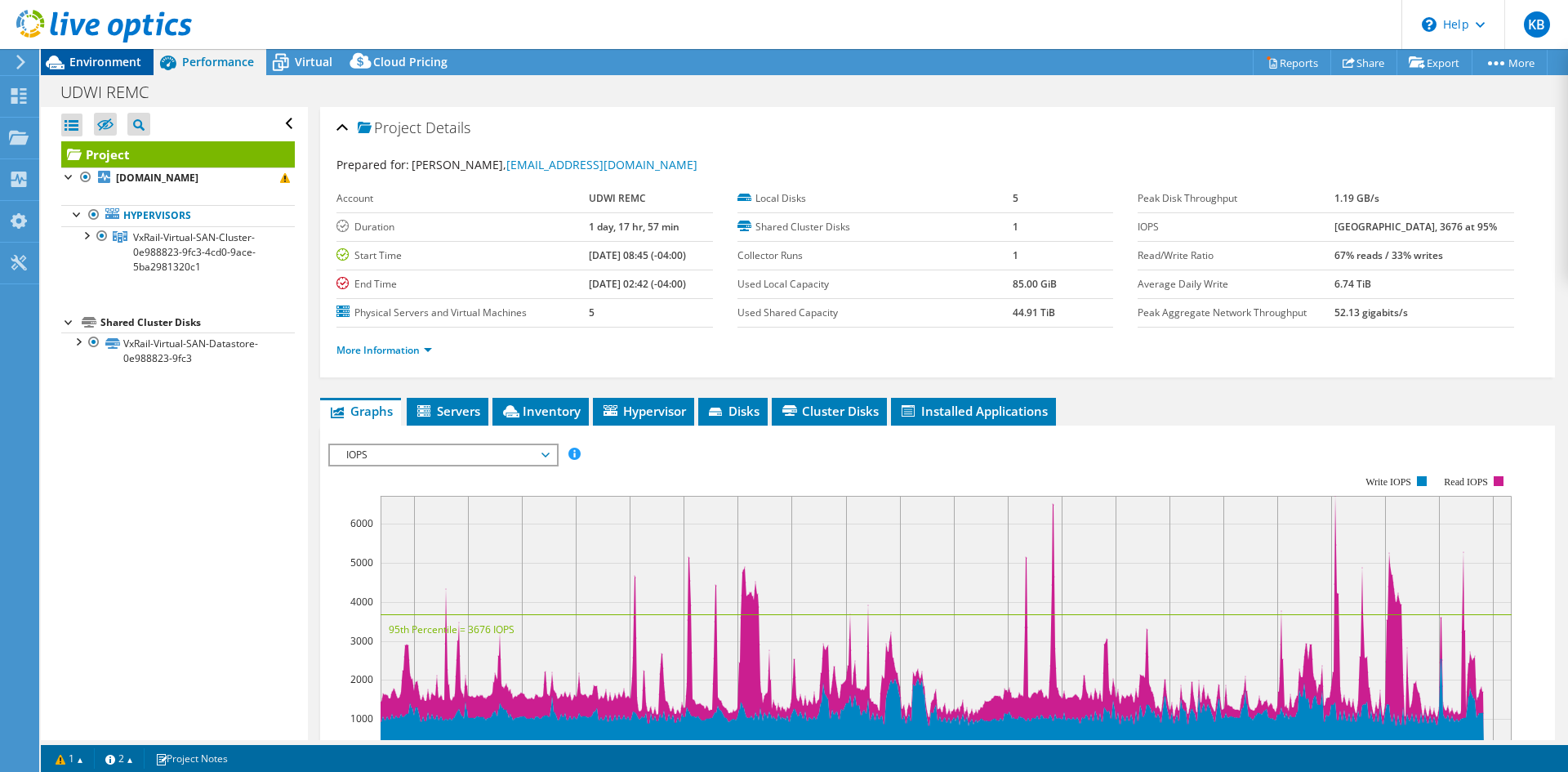
click at [105, 57] on span "Environment" at bounding box center [105, 62] width 72 height 15
